Goal: Navigation & Orientation: Find specific page/section

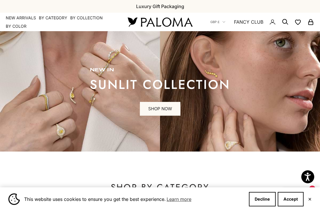
click at [246, 137] on img at bounding box center [160, 91] width 320 height 120
click at [297, 198] on button "Accept" at bounding box center [291, 199] width 26 height 14
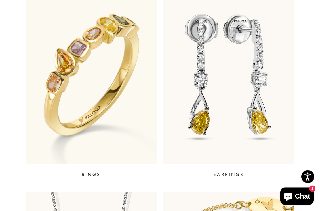
scroll to position [221, 0]
click at [232, 173] on p "EARRINGS" at bounding box center [228, 174] width 31 height 7
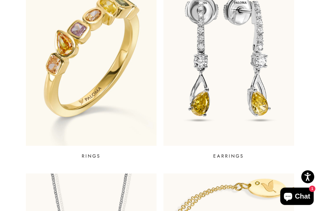
click at [97, 152] on p "RINGS" at bounding box center [91, 155] width 19 height 7
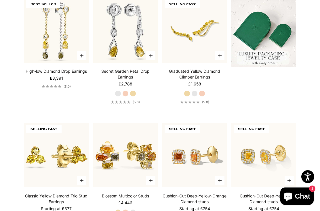
scroll to position [173, 0]
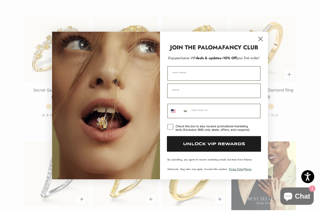
scroll to position [526, 0]
